Goal: Task Accomplishment & Management: Use online tool/utility

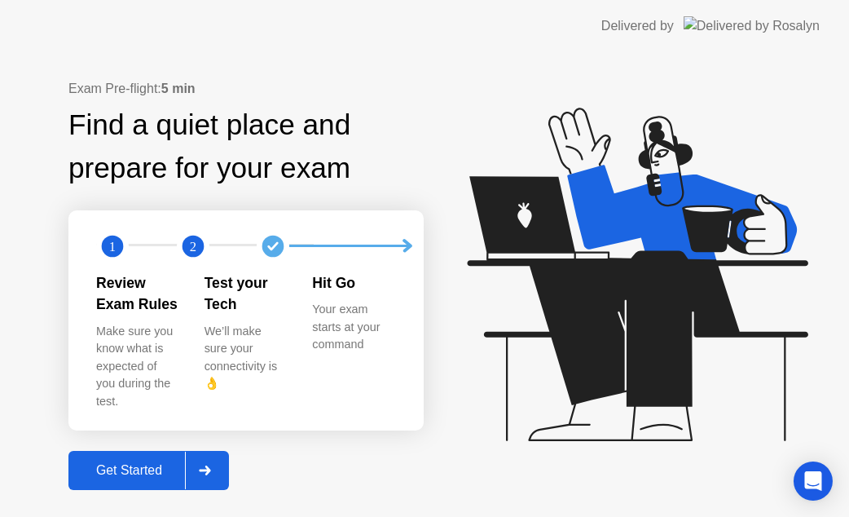
click at [107, 463] on div "Get Started" at bounding box center [129, 470] width 112 height 15
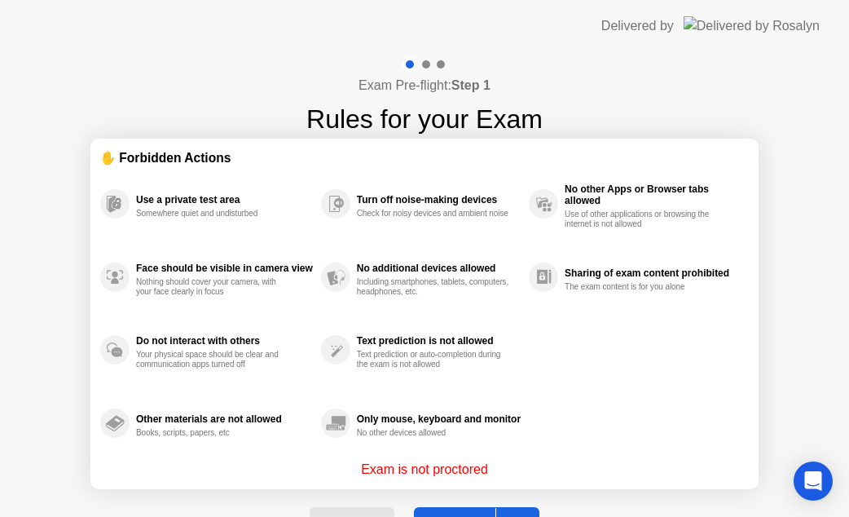
click at [447, 507] on button "Got it" at bounding box center [476, 526] width 125 height 39
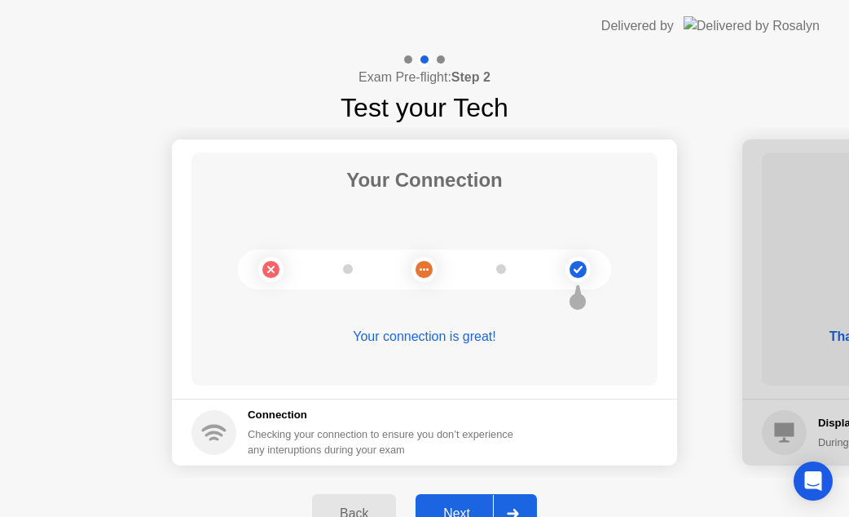
click at [441, 495] on button "Next" at bounding box center [476, 513] width 121 height 39
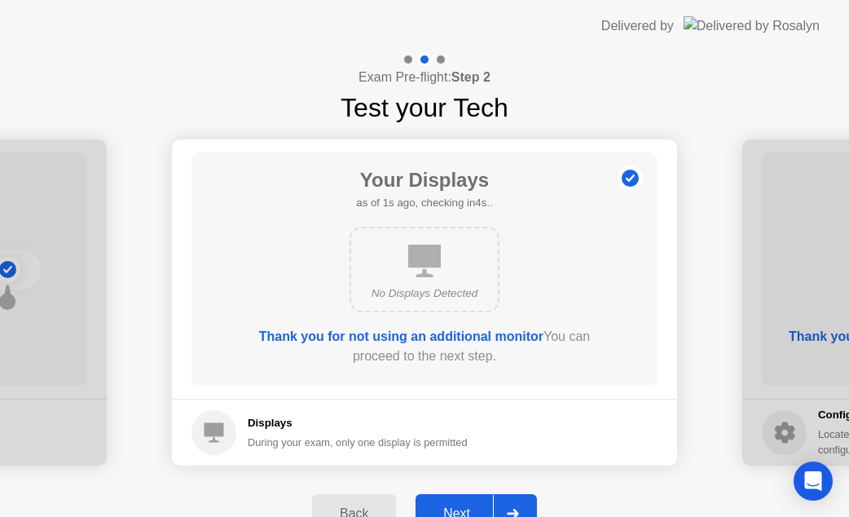
click at [441, 495] on button "Next" at bounding box center [476, 513] width 121 height 39
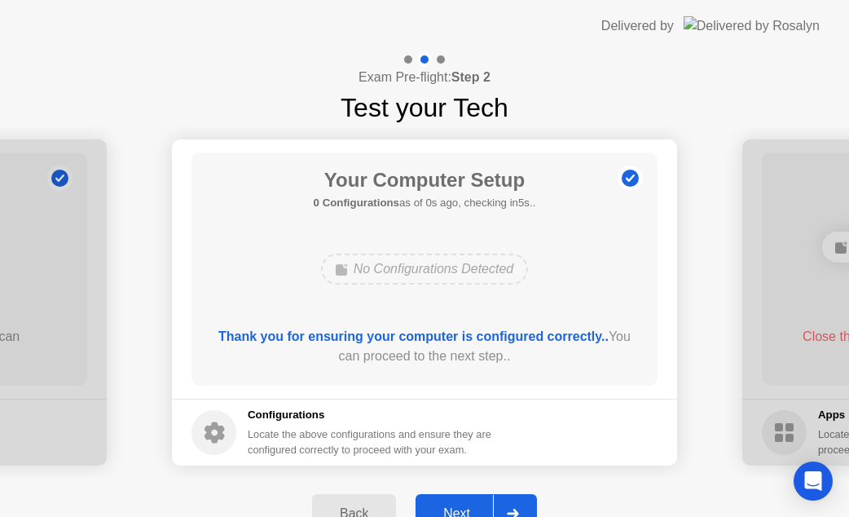
click at [444, 502] on button "Next" at bounding box center [476, 513] width 121 height 39
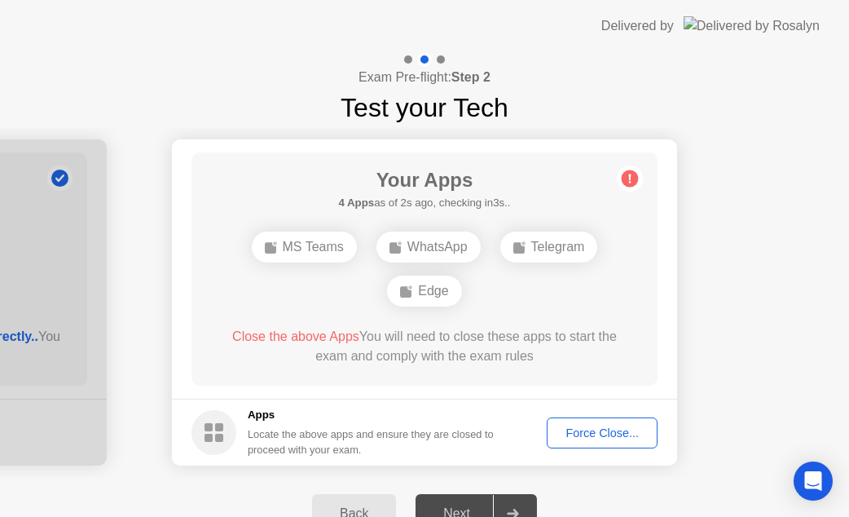
click at [586, 433] on div "Force Close..." at bounding box center [601, 432] width 99 height 13
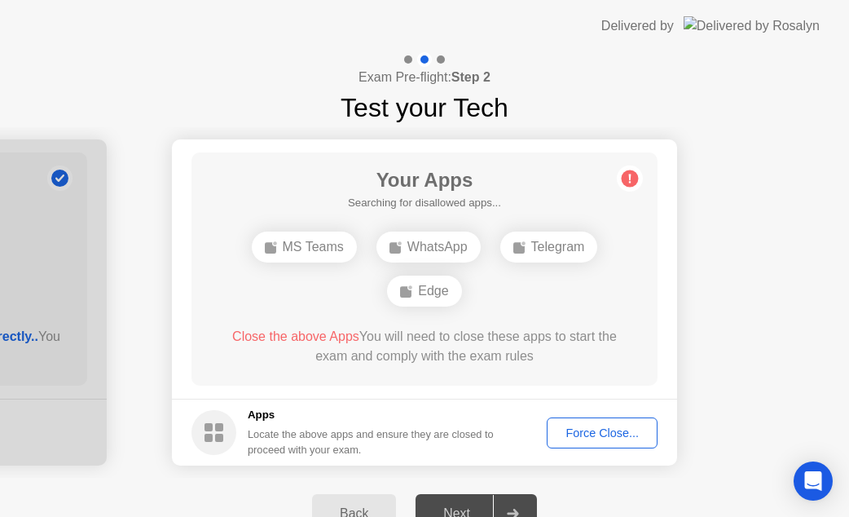
click at [570, 429] on div "Force Close..." at bounding box center [601, 432] width 99 height 13
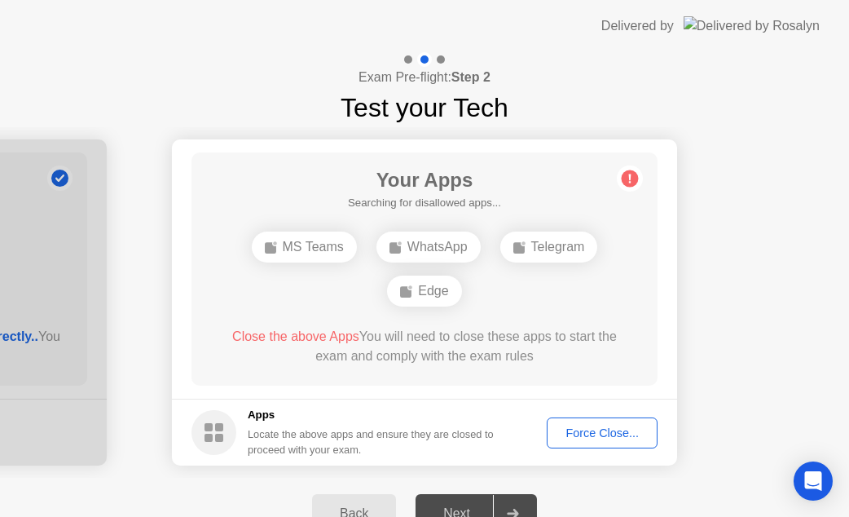
click at [574, 437] on div "Force Close..." at bounding box center [601, 432] width 99 height 13
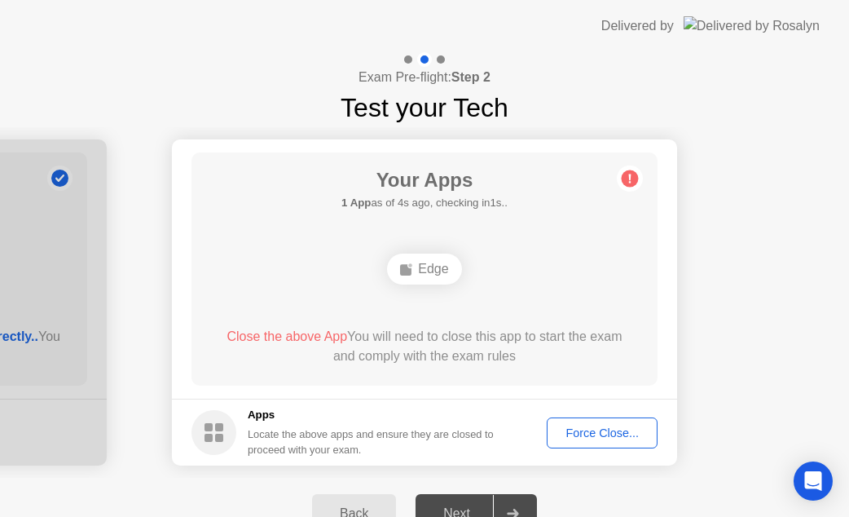
click at [598, 439] on div "Force Close..." at bounding box center [601, 432] width 99 height 13
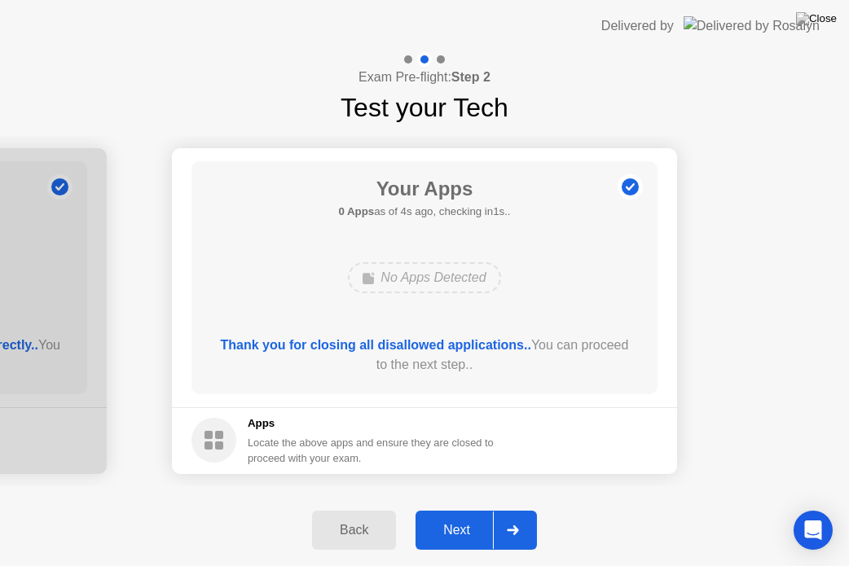
click at [452, 516] on button "Next" at bounding box center [476, 530] width 121 height 39
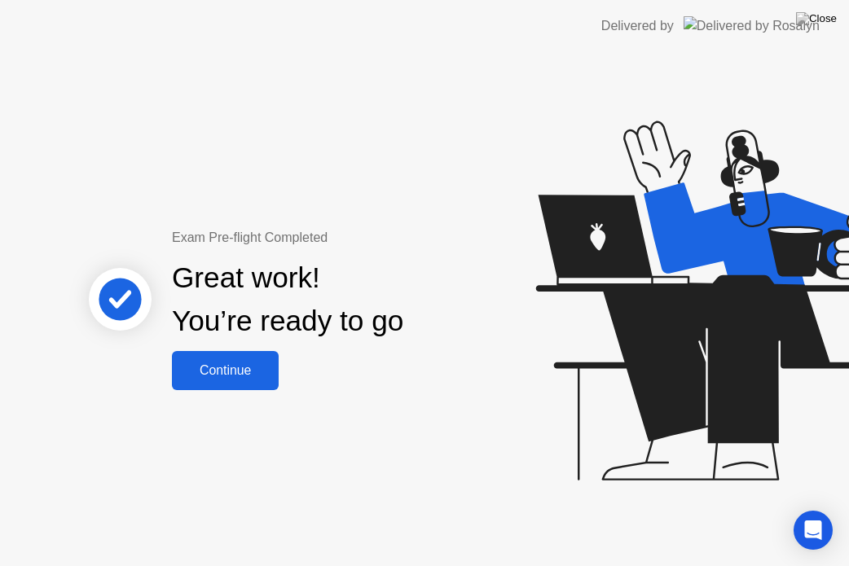
click at [257, 364] on div "Continue" at bounding box center [225, 370] width 97 height 15
